Goal: Task Accomplishment & Management: Manage account settings

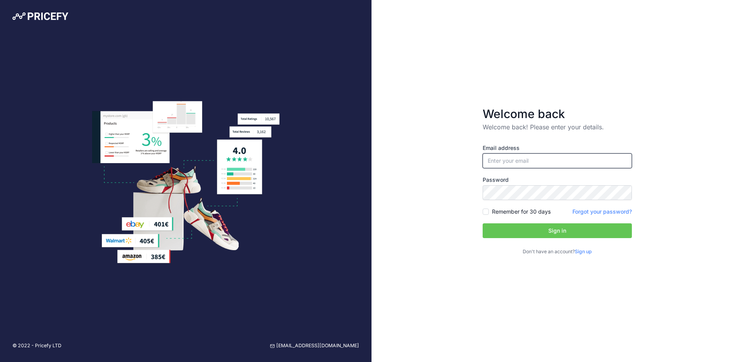
type input "jasonmoonraker"
click at [507, 161] on input "jasonmoonraker" at bounding box center [557, 161] width 149 height 15
click at [552, 233] on button "Sign in" at bounding box center [557, 231] width 149 height 15
click at [482, 213] on form "Welcome back Welcome back! Please enter your details. Email address jasonmoonra…" at bounding box center [557, 181] width 174 height 174
click at [486, 211] on input "Remember for 30 days" at bounding box center [486, 212] width 6 height 6
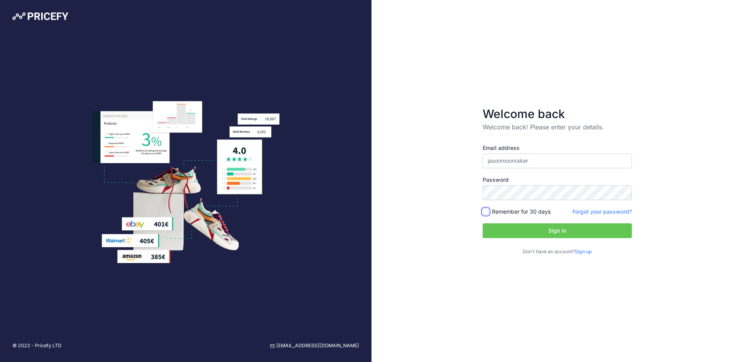
checkbox input "true"
click at [553, 229] on button "Sign in" at bounding box center [557, 231] width 149 height 15
click at [542, 160] on input "jasonmoonraker" at bounding box center [557, 161] width 149 height 15
type input "[PERSON_NAME][EMAIL_ADDRESS][DOMAIN_NAME]"
click at [552, 234] on button "Sign in" at bounding box center [557, 231] width 149 height 15
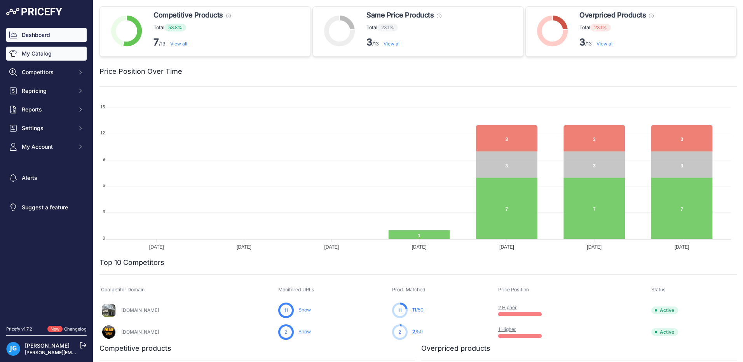
click at [42, 56] on link "My Catalog" at bounding box center [46, 54] width 80 height 14
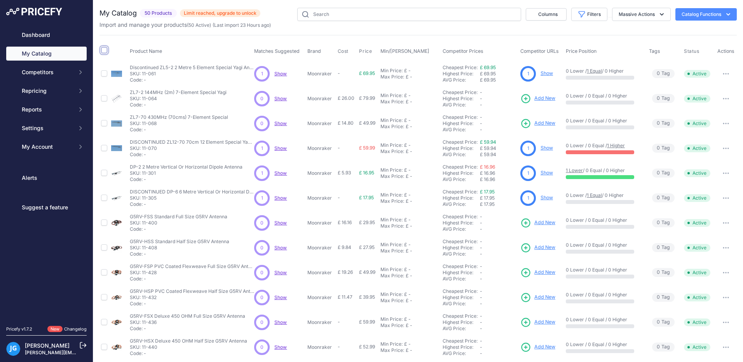
click at [104, 51] on input "checkbox" at bounding box center [104, 50] width 6 height 6
checkbox input "true"
click at [105, 50] on input "checkbox" at bounding box center [104, 50] width 6 height 6
checkbox input "true"
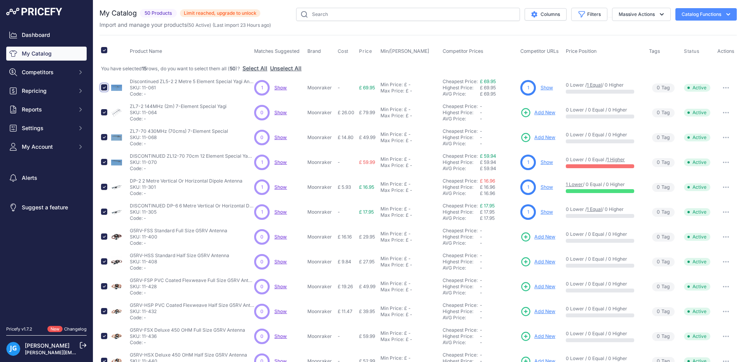
click at [103, 90] on input "checkbox" at bounding box center [104, 87] width 6 height 6
checkbox input "false"
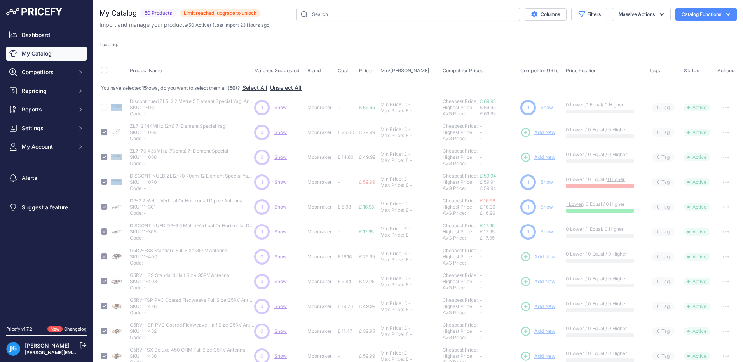
checkbox input "false"
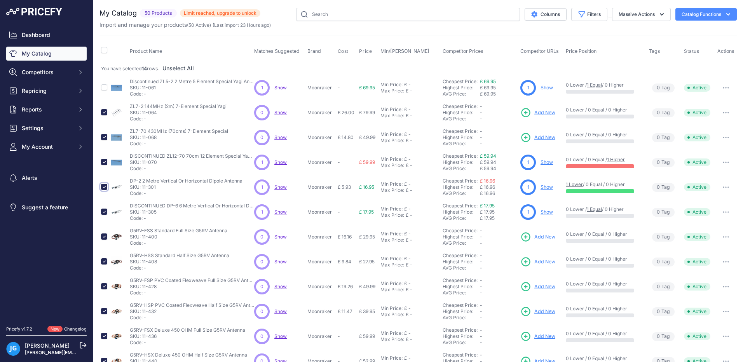
click at [103, 187] on input "checkbox" at bounding box center [104, 187] width 6 height 6
checkbox input "false"
click at [105, 213] on input "checkbox" at bounding box center [104, 212] width 6 height 6
checkbox input "false"
click at [658, 16] on icon "button" at bounding box center [662, 14] width 8 height 8
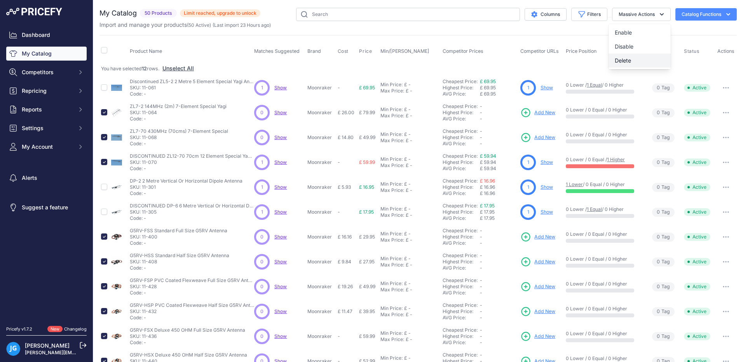
click at [615, 63] on span "Delete" at bounding box center [623, 60] width 16 height 7
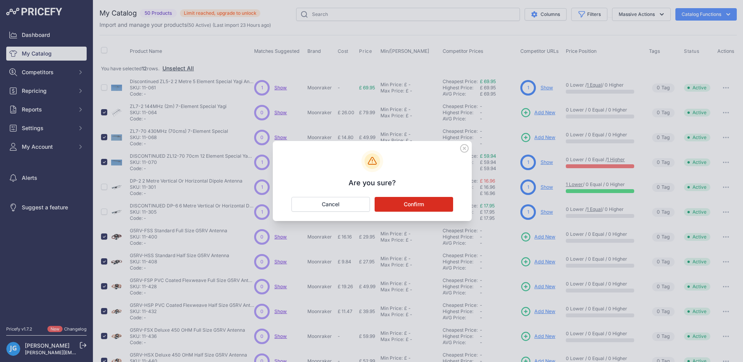
click at [408, 206] on button "Confirm" at bounding box center [414, 204] width 79 height 15
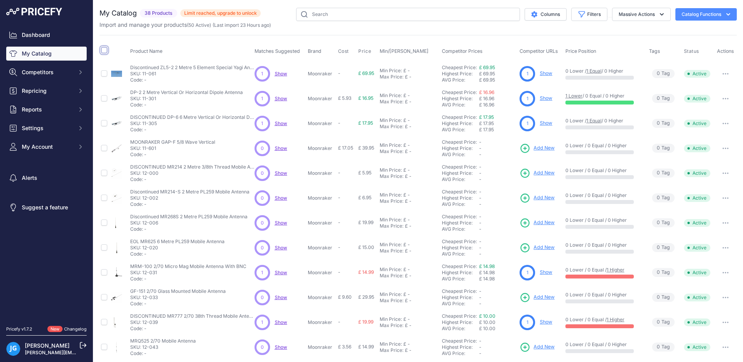
click at [103, 49] on input "checkbox" at bounding box center [104, 50] width 6 height 6
checkbox input "true"
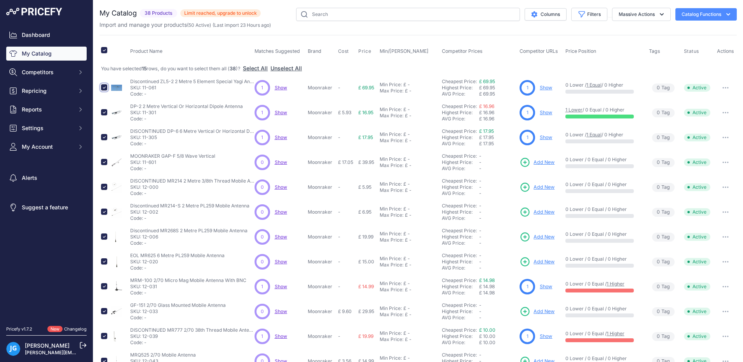
click at [101, 87] on input "checkbox" at bounding box center [104, 87] width 6 height 6
checkbox input "false"
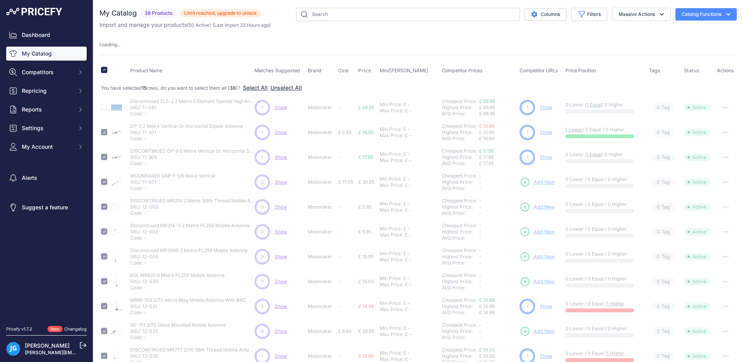
checkbox input "false"
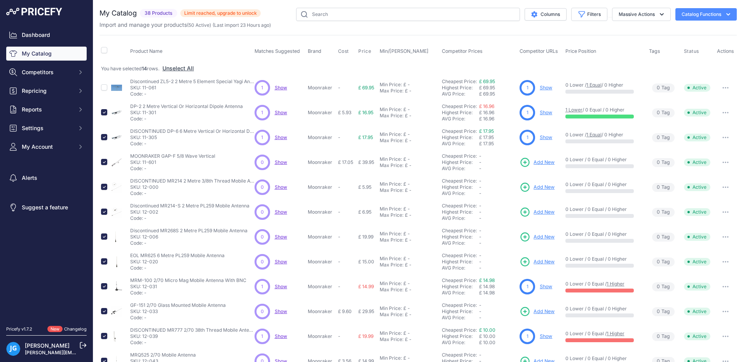
click at [104, 133] on div at bounding box center [104, 137] width 6 height 8
click at [104, 112] on input "checkbox" at bounding box center [104, 112] width 6 height 6
checkbox input "false"
click at [658, 16] on icon "button" at bounding box center [662, 14] width 8 height 8
click at [620, 61] on span "Delete" at bounding box center [623, 60] width 16 height 7
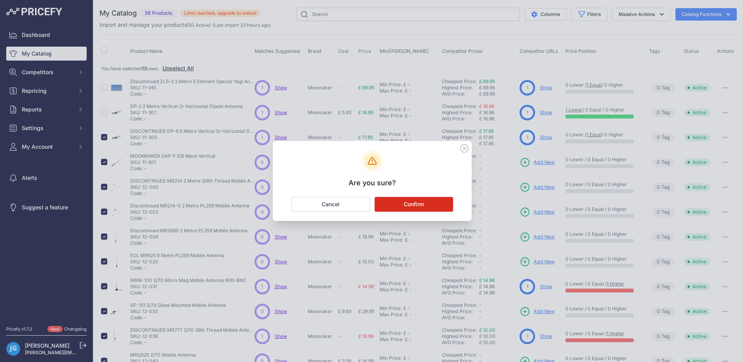
click at [419, 205] on button "Confirm" at bounding box center [414, 204] width 79 height 15
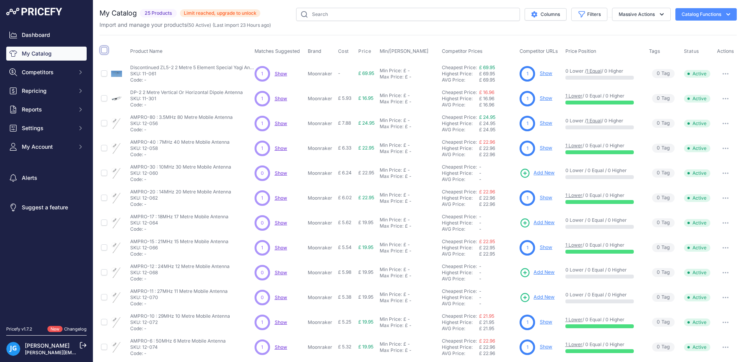
click at [104, 52] on input "checkbox" at bounding box center [104, 50] width 6 height 6
checkbox input "true"
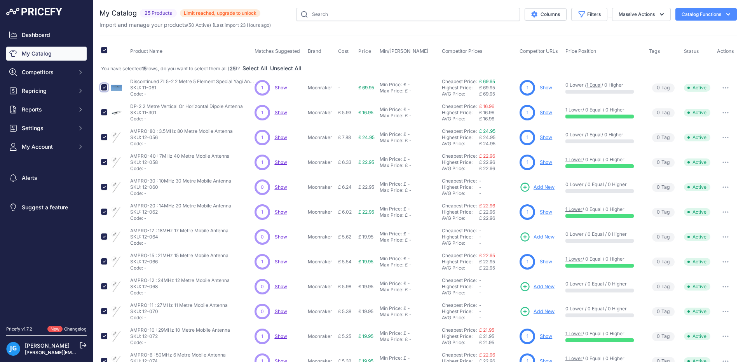
click at [103, 87] on input "checkbox" at bounding box center [104, 87] width 6 height 6
checkbox input "false"
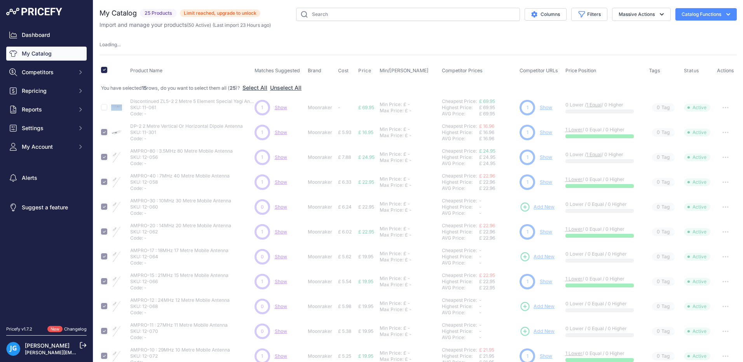
checkbox input "false"
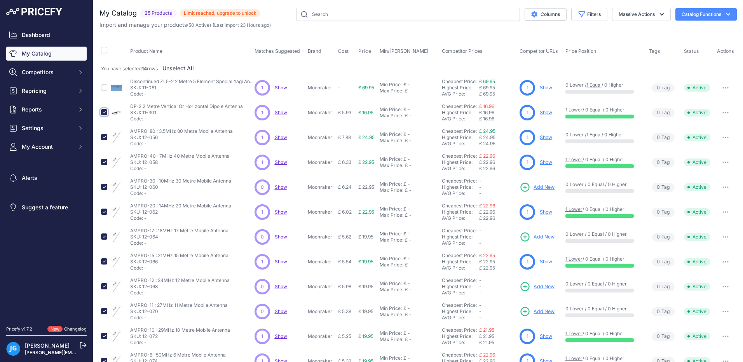
click at [104, 115] on input "checkbox" at bounding box center [104, 112] width 6 height 6
checkbox input "false"
click at [658, 15] on icon "button" at bounding box center [662, 14] width 8 height 8
click at [615, 61] on span "Delete" at bounding box center [623, 60] width 16 height 7
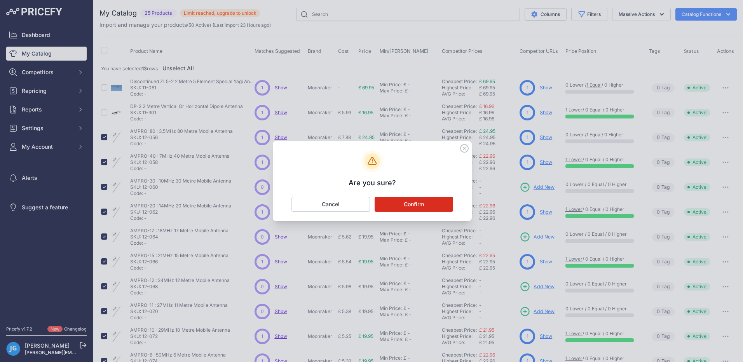
click at [410, 207] on button "Confirm" at bounding box center [414, 204] width 79 height 15
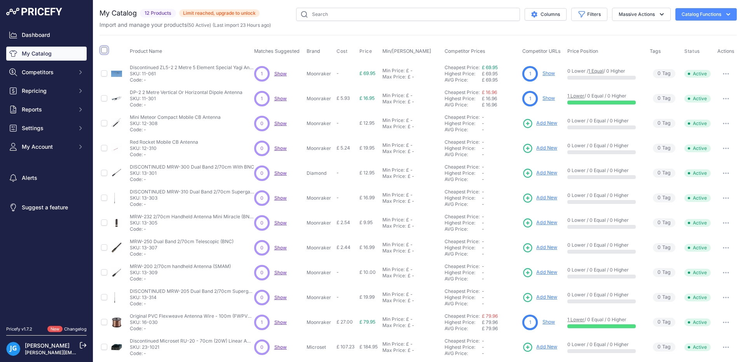
click at [101, 50] on input "checkbox" at bounding box center [104, 50] width 6 height 6
checkbox input "true"
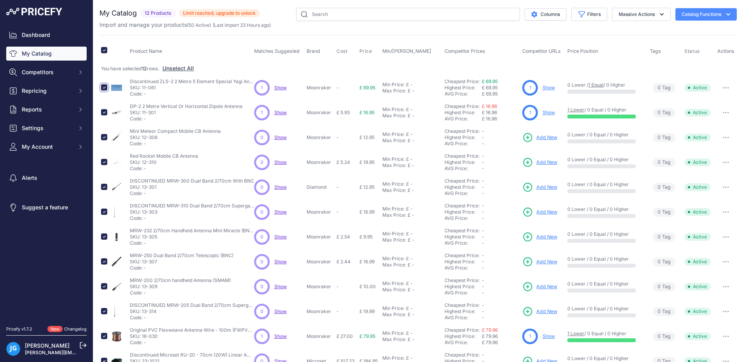
click at [105, 88] on input "checkbox" at bounding box center [104, 87] width 6 height 6
checkbox input "false"
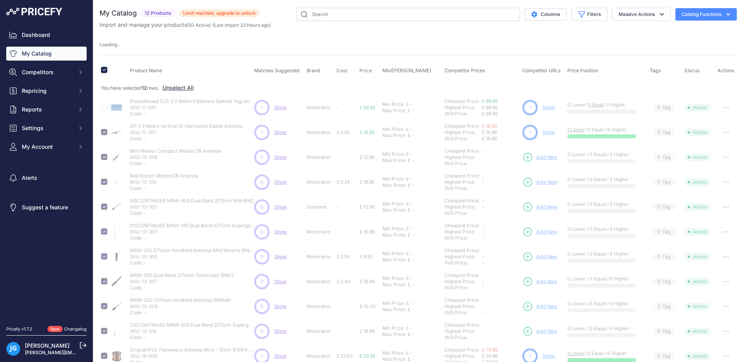
checkbox input "false"
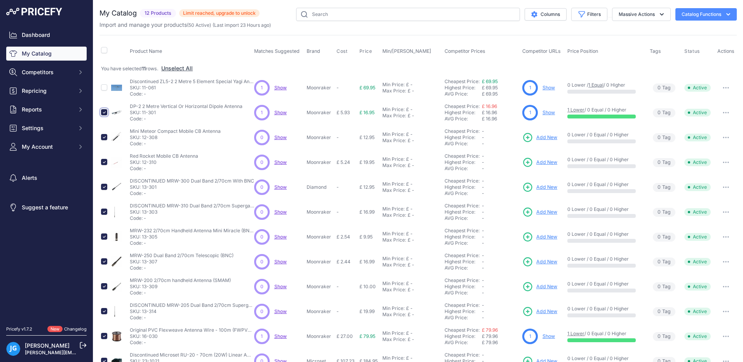
click at [102, 114] on input "checkbox" at bounding box center [104, 112] width 6 height 6
checkbox input "false"
click at [658, 13] on icon "button" at bounding box center [662, 14] width 8 height 8
click at [615, 63] on span "Delete" at bounding box center [623, 60] width 16 height 7
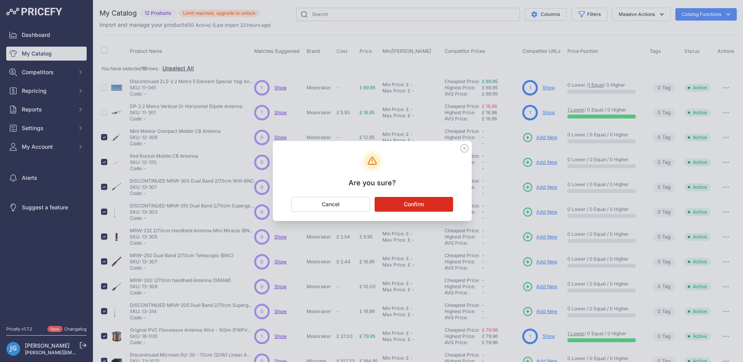
click at [410, 204] on button "Confirm" at bounding box center [414, 204] width 79 height 15
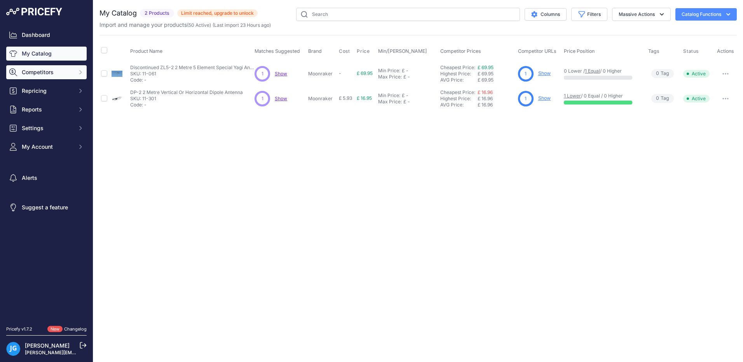
click at [41, 74] on span "Competitors" at bounding box center [47, 72] width 51 height 8
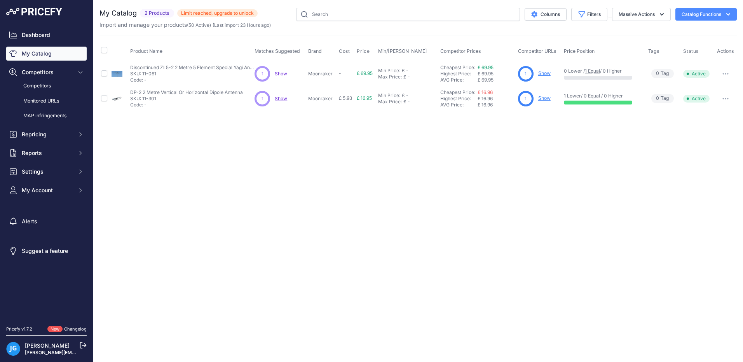
click at [43, 88] on link "Competitors" at bounding box center [46, 86] width 80 height 14
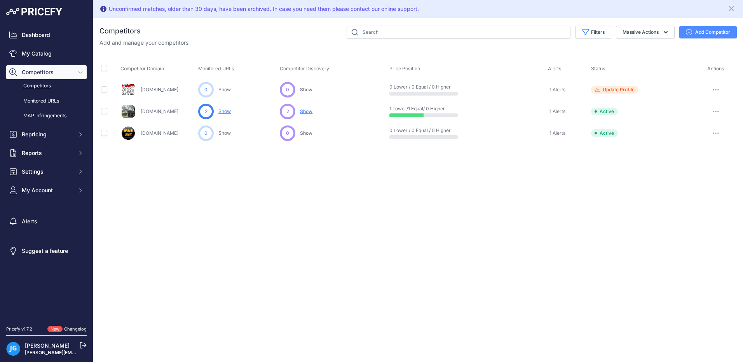
click at [224, 112] on link "Show" at bounding box center [224, 111] width 12 height 6
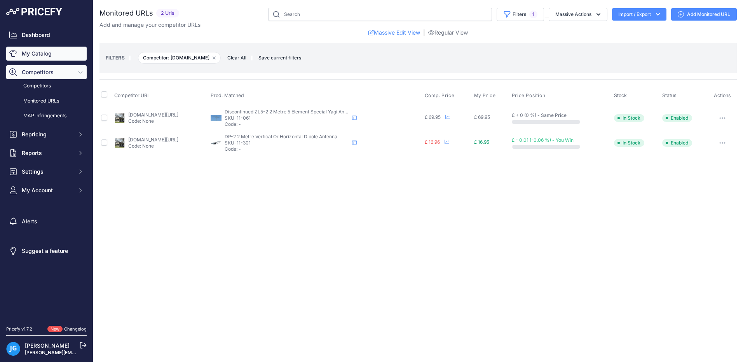
click at [26, 55] on link "My Catalog" at bounding box center [46, 54] width 80 height 14
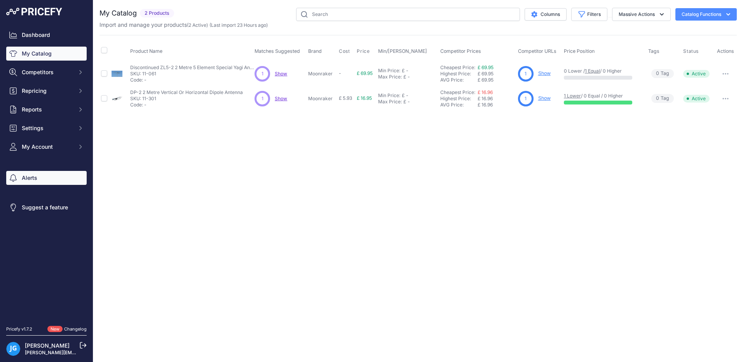
click at [28, 177] on link "Alerts" at bounding box center [46, 178] width 80 height 14
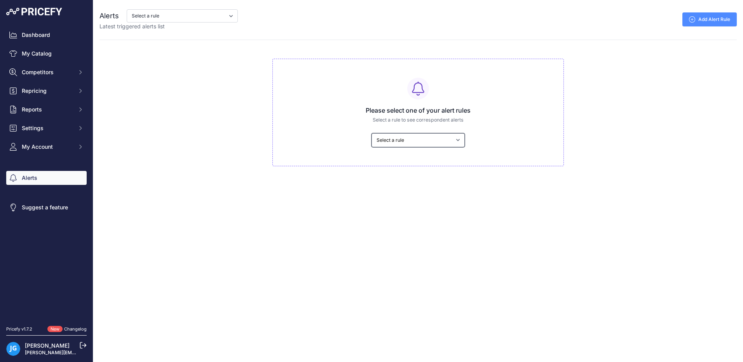
click at [407, 140] on select "Select a rule My competitors are 5% cheaper than me" at bounding box center [418, 140] width 93 height 14
select select "7742"
click at [372, 133] on select "Select a rule My competitors are 5% cheaper than me" at bounding box center [418, 140] width 93 height 14
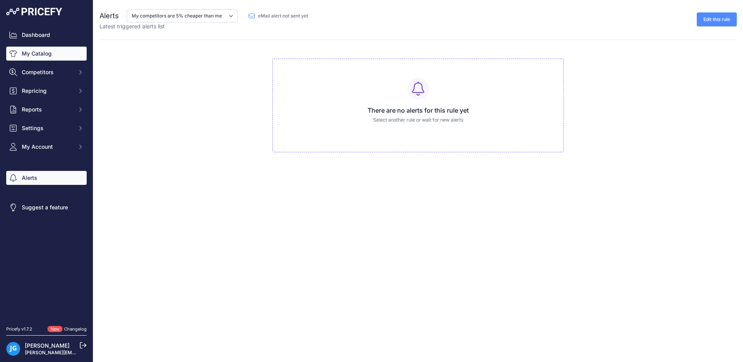
click at [23, 54] on link "My Catalog" at bounding box center [46, 54] width 80 height 14
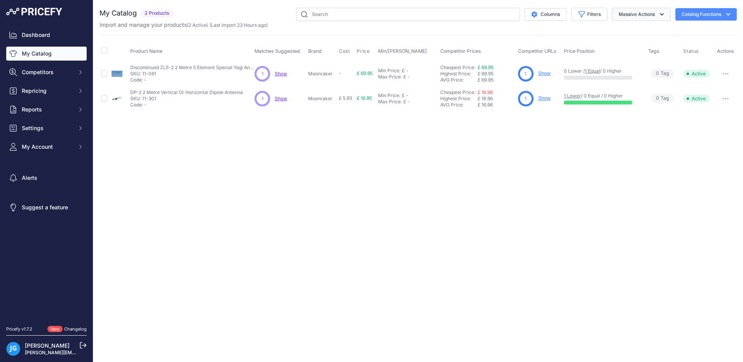
click at [658, 15] on icon "button" at bounding box center [662, 14] width 8 height 8
click at [659, 15] on icon "button" at bounding box center [662, 14] width 8 height 8
click at [726, 15] on icon "button" at bounding box center [729, 14] width 8 height 8
click at [672, 31] on span "Import Additional Info" at bounding box center [691, 31] width 47 height 6
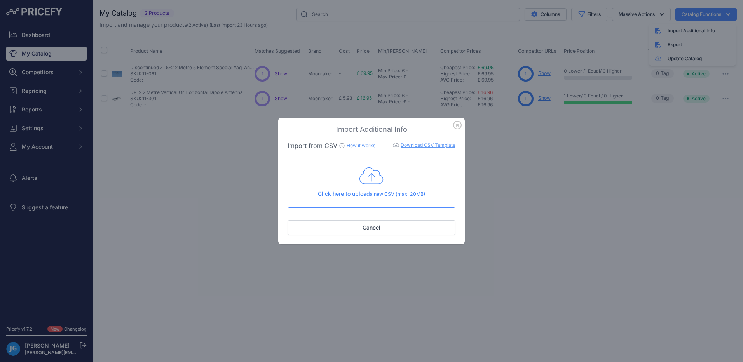
click at [372, 180] on icon at bounding box center [372, 175] width 24 height 19
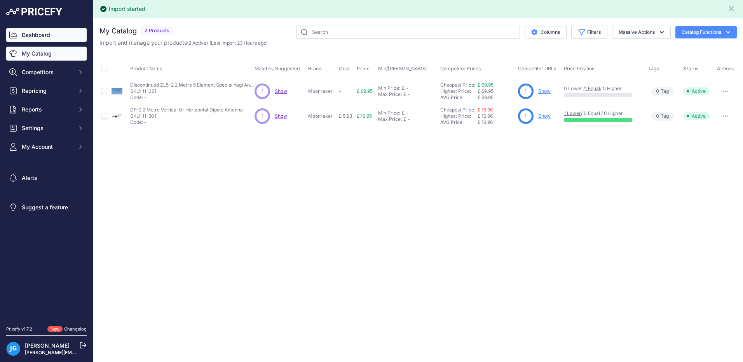
click at [26, 34] on link "Dashboard" at bounding box center [46, 35] width 80 height 14
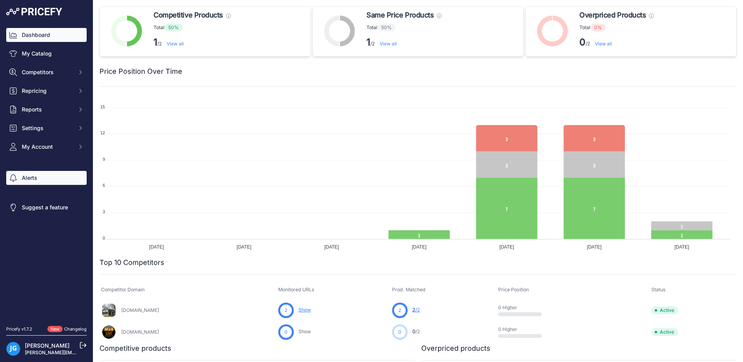
click at [27, 178] on link "Alerts" at bounding box center [46, 178] width 80 height 14
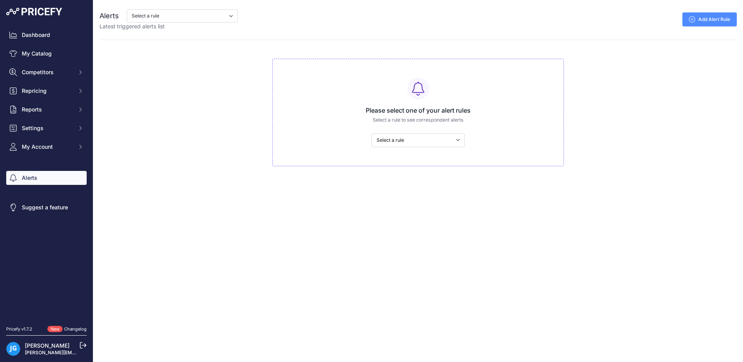
click at [692, 20] on icon at bounding box center [692, 19] width 6 height 6
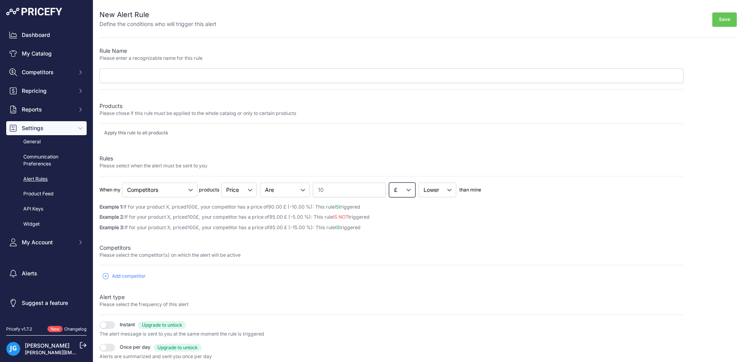
click at [404, 189] on select "% £" at bounding box center [402, 190] width 26 height 15
click at [404, 190] on select "% £" at bounding box center [402, 190] width 26 height 15
click at [335, 194] on input "10" at bounding box center [349, 190] width 73 height 15
click at [190, 190] on select "Cheapest Competitor Highest Competitor Competitors" at bounding box center [159, 190] width 75 height 15
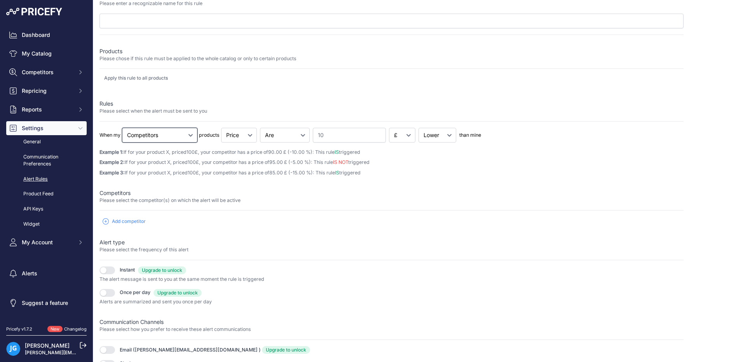
scroll to position [61, 0]
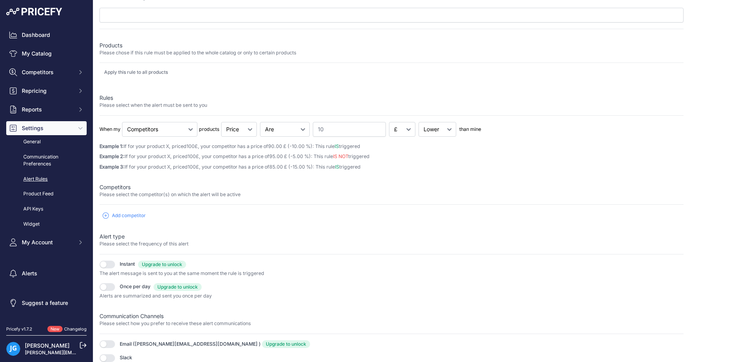
click at [108, 347] on button "button" at bounding box center [108, 345] width 16 height 8
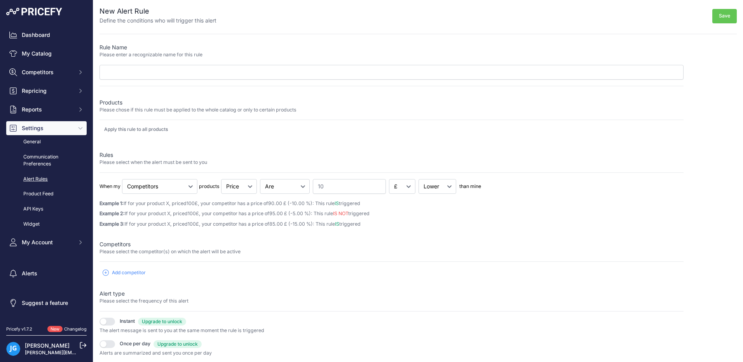
scroll to position [0, 0]
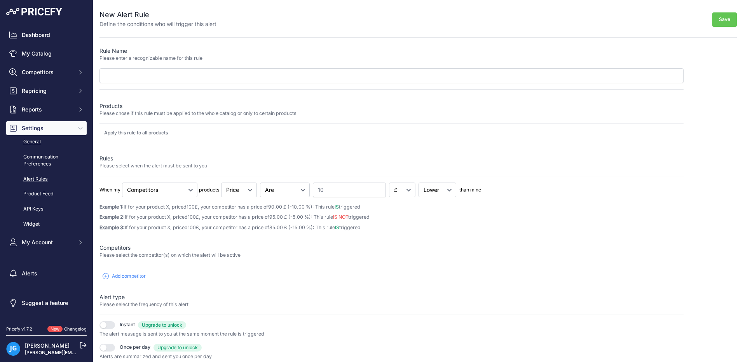
click at [35, 143] on link "General" at bounding box center [46, 142] width 80 height 14
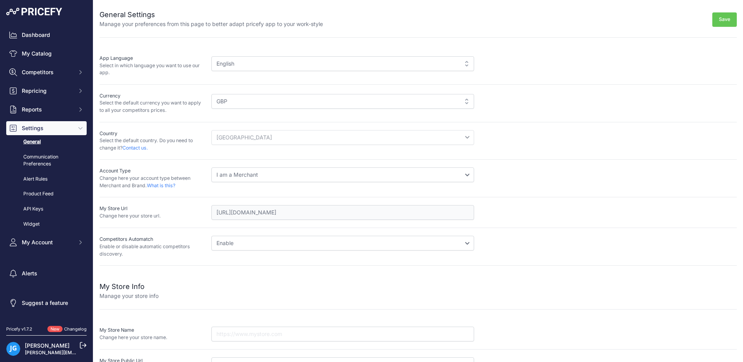
scroll to position [39, 0]
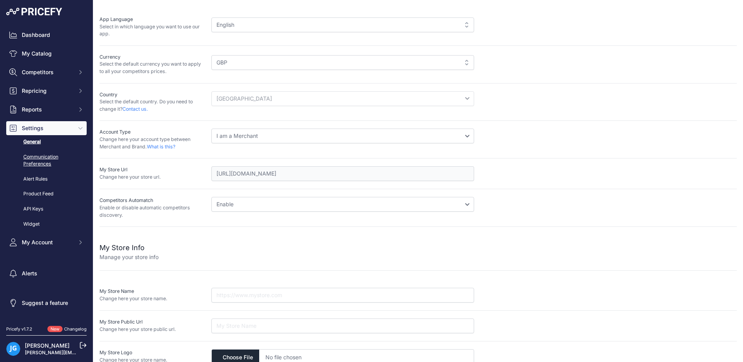
click at [37, 161] on link "Communication Preferences" at bounding box center [46, 160] width 80 height 21
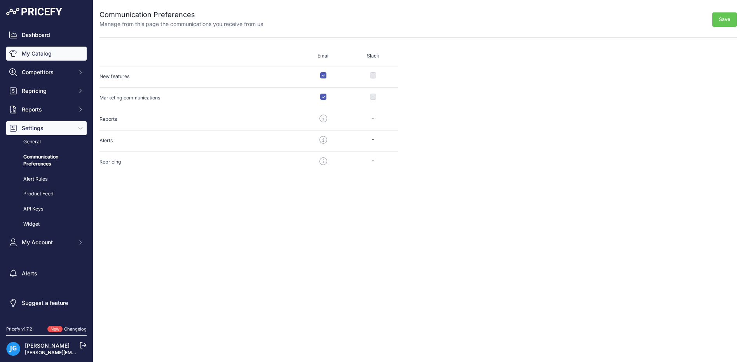
click at [49, 54] on link "My Catalog" at bounding box center [46, 54] width 80 height 14
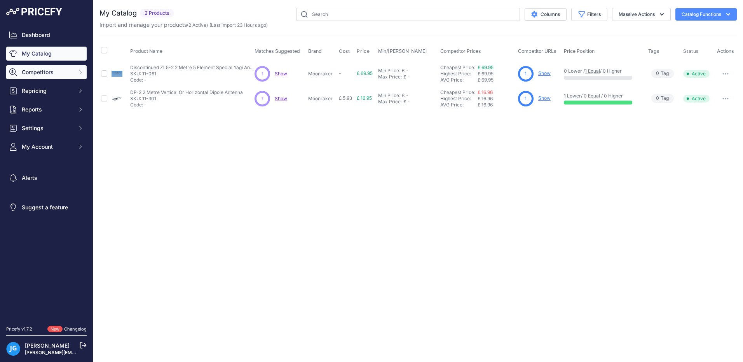
click at [34, 79] on button "Competitors" at bounding box center [46, 72] width 80 height 14
